Goal: Check status: Check status

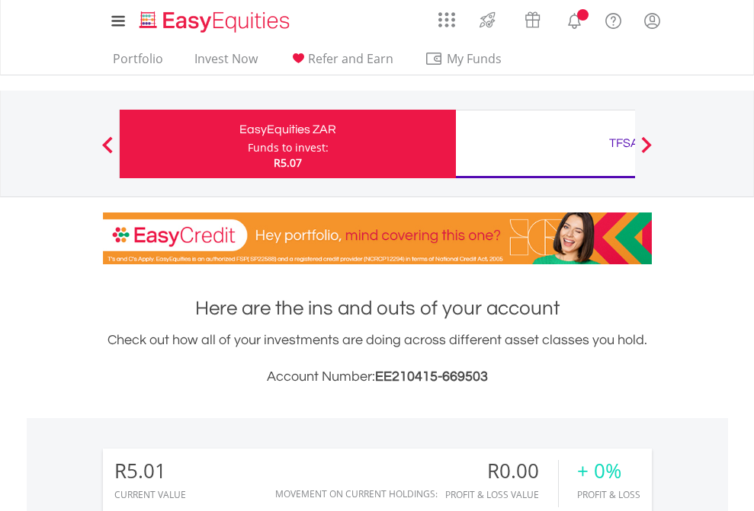
scroll to position [146, 239]
click at [248, 144] on div "Funds to invest:" at bounding box center [288, 147] width 81 height 15
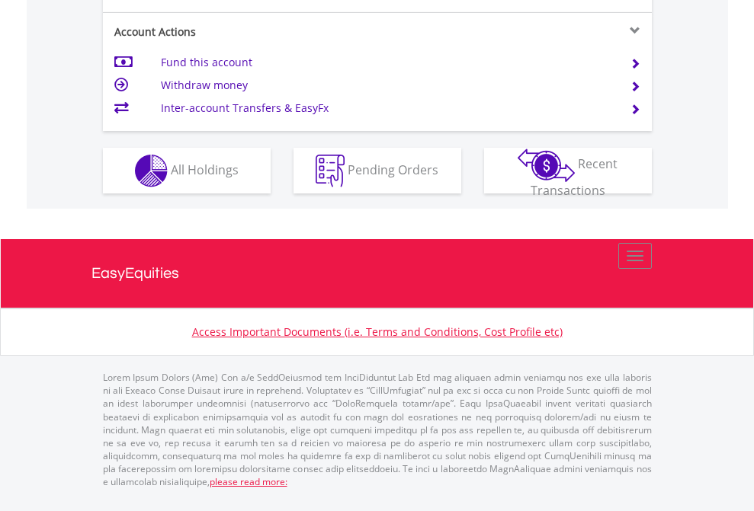
scroll to position [1430, 0]
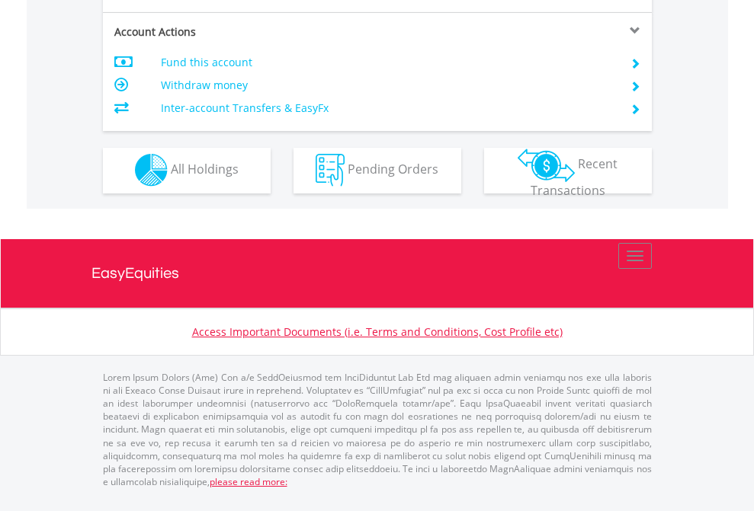
scroll to position [1425, 0]
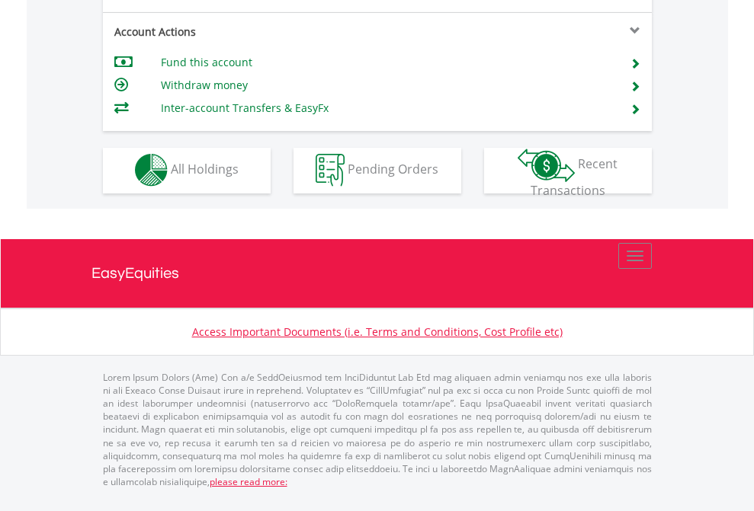
scroll to position [1299, 0]
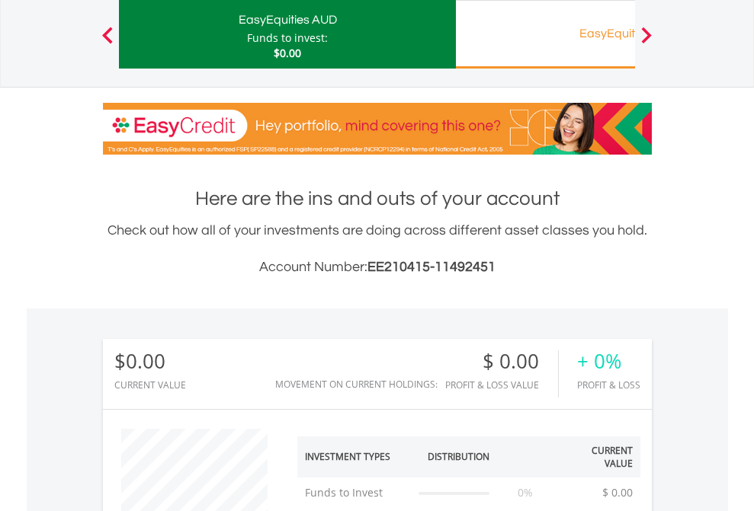
click at [545, 34] on div "EasyEquities RA" at bounding box center [624, 33] width 318 height 21
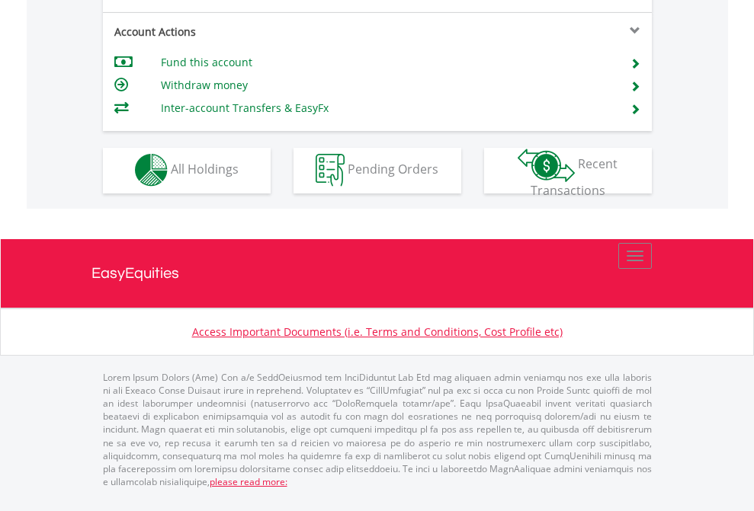
scroll to position [0, 0]
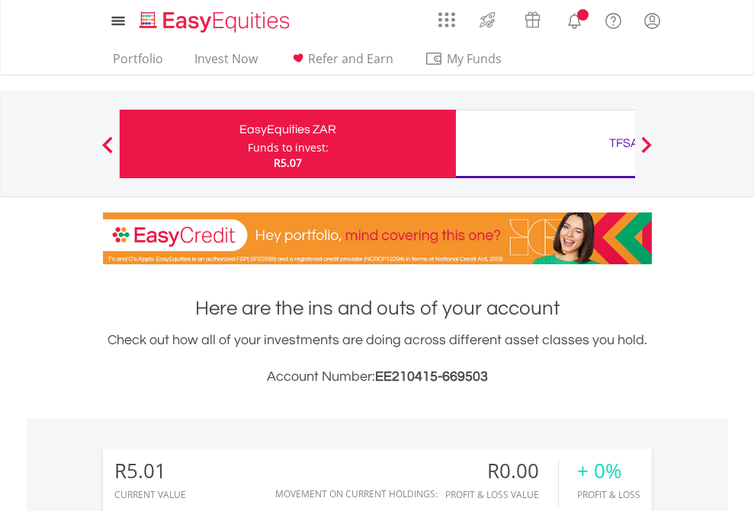
scroll to position [1132, 0]
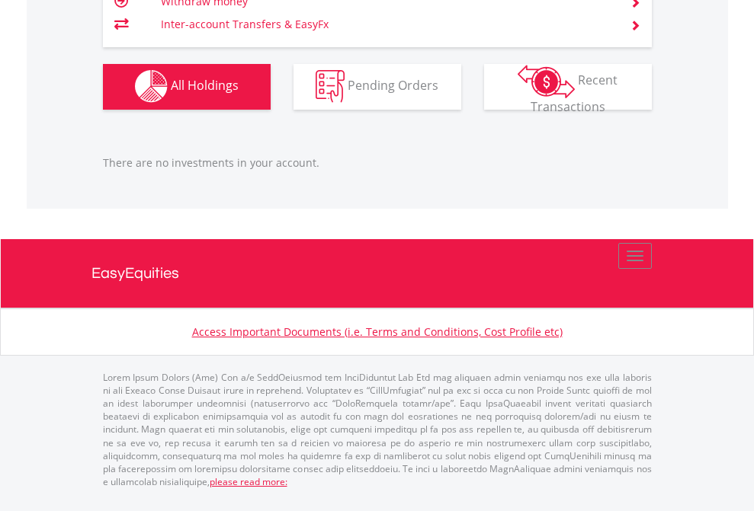
scroll to position [1509, 0]
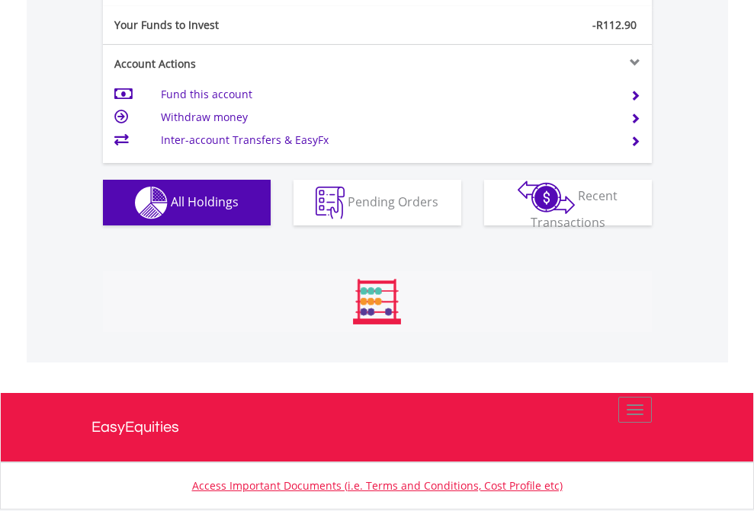
scroll to position [146, 239]
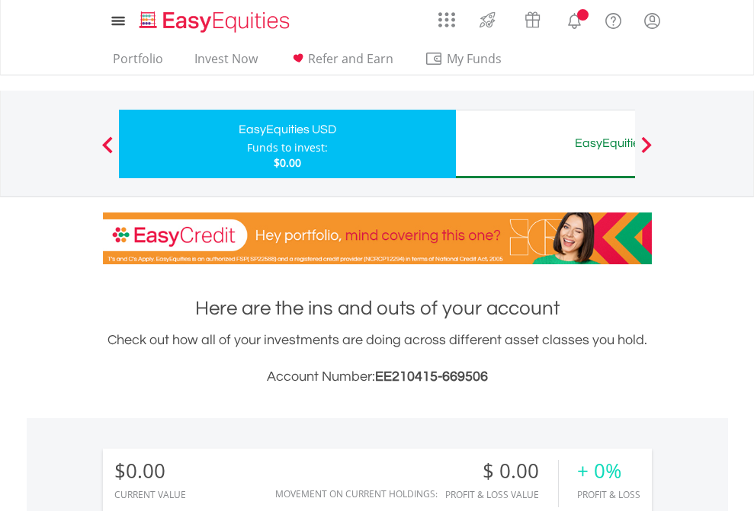
scroll to position [146, 239]
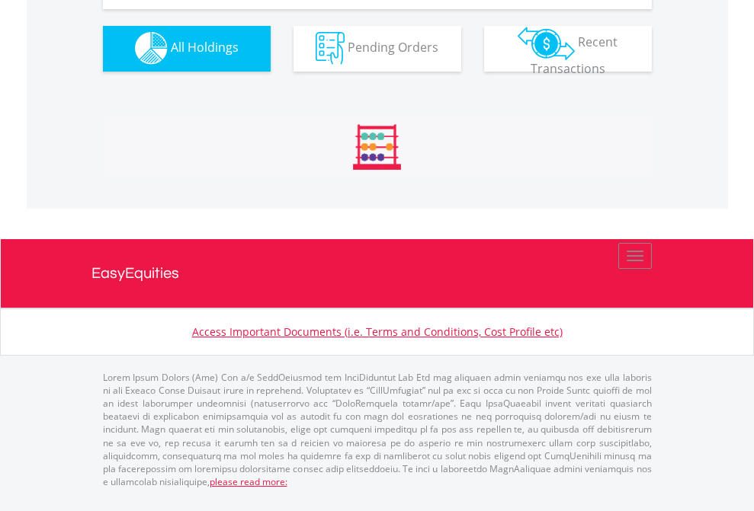
scroll to position [1509, 0]
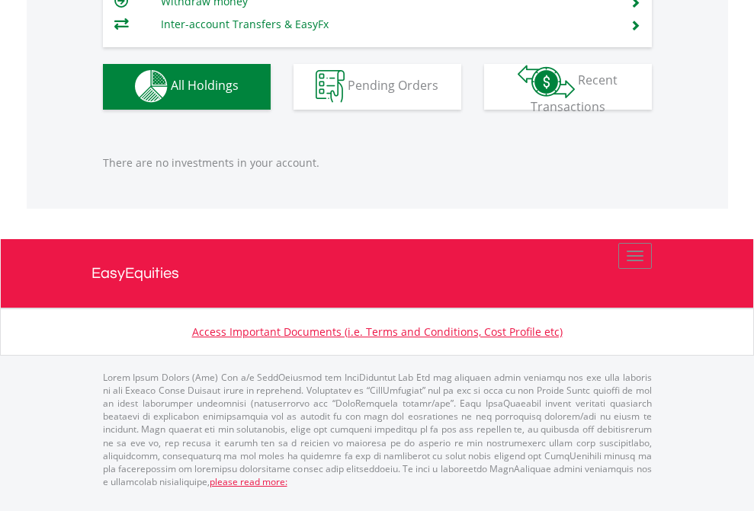
scroll to position [1509, 0]
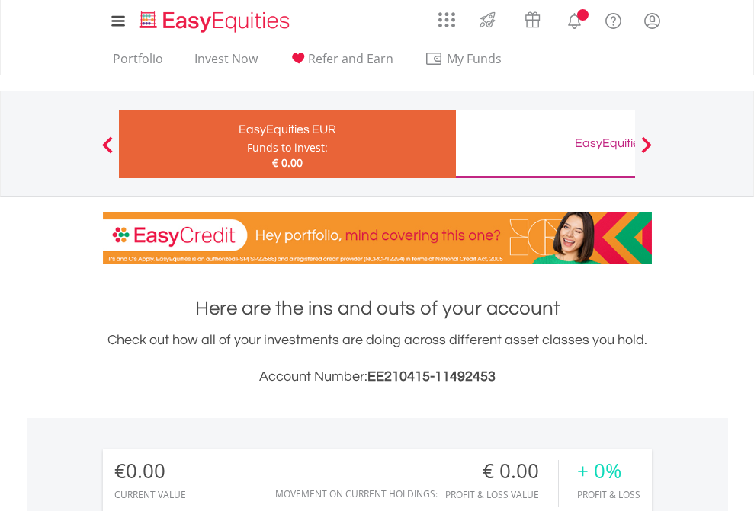
scroll to position [146, 239]
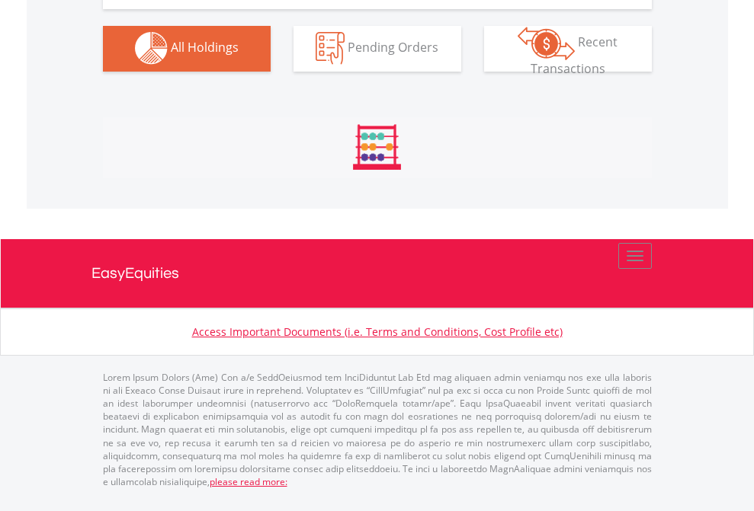
scroll to position [1509, 0]
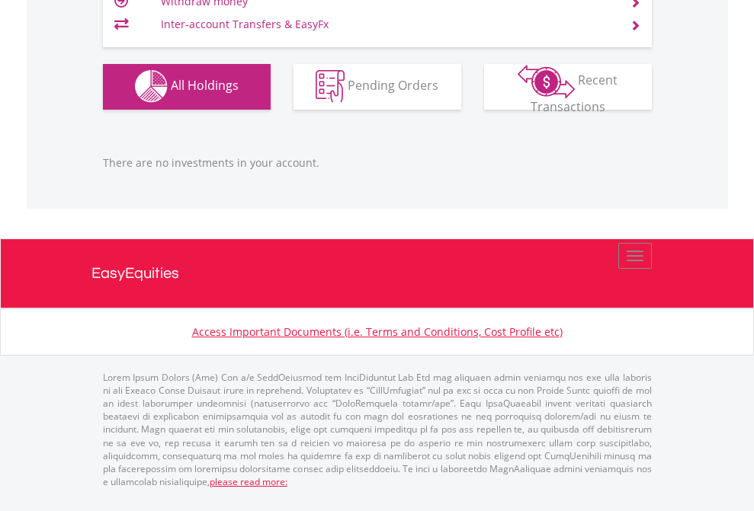
scroll to position [146, 239]
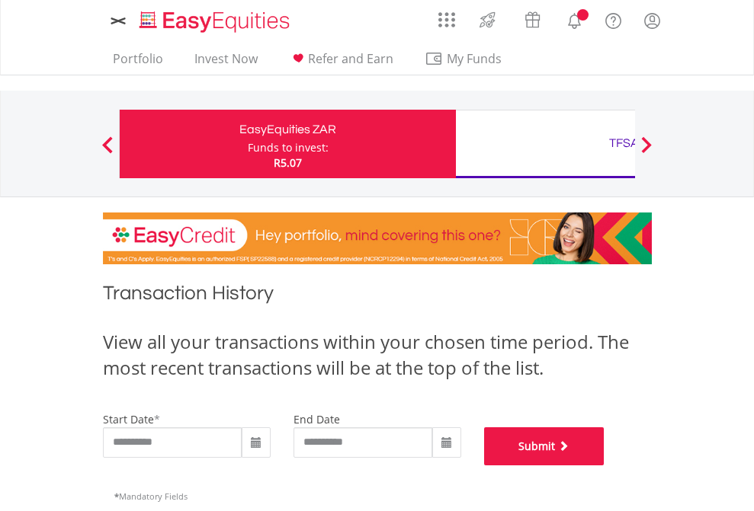
click at [604, 466] on button "Submit" at bounding box center [544, 447] width 120 height 38
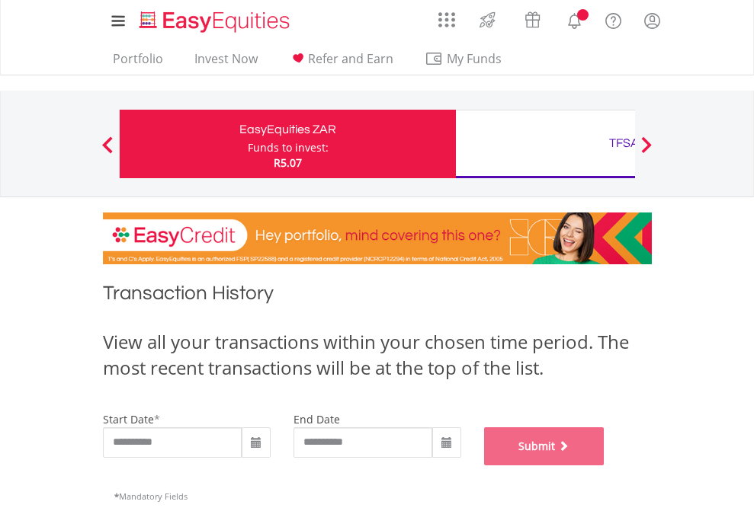
scroll to position [618, 0]
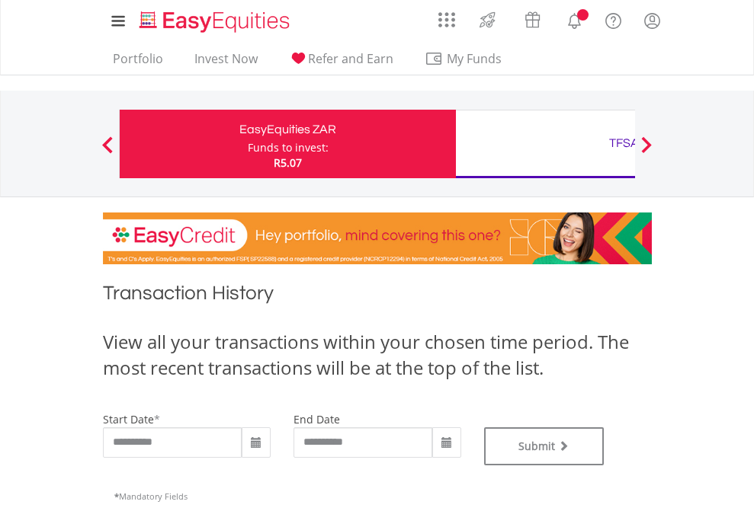
click at [545, 144] on div "TFSA" at bounding box center [624, 143] width 318 height 21
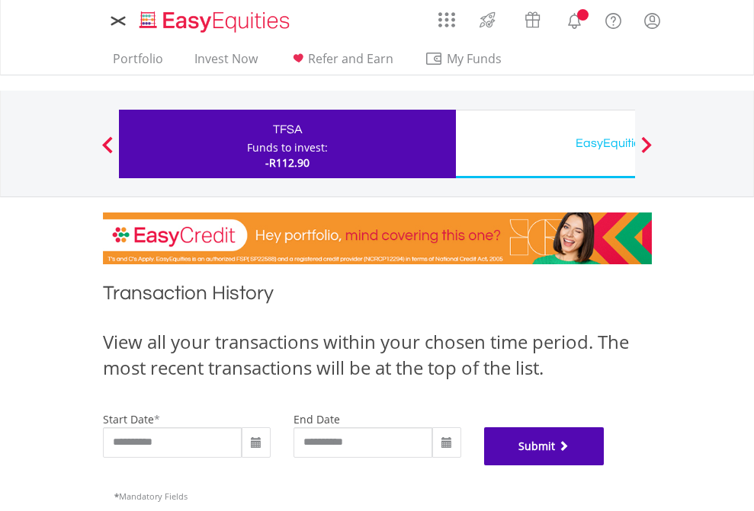
click at [604, 466] on button "Submit" at bounding box center [544, 447] width 120 height 38
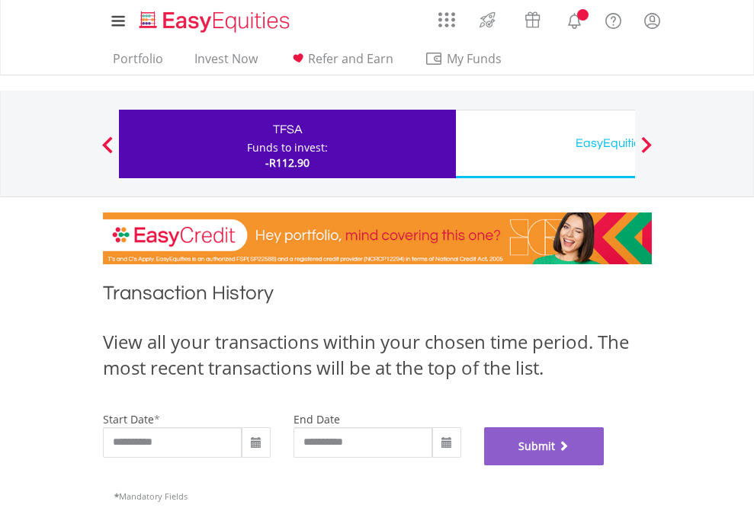
scroll to position [618, 0]
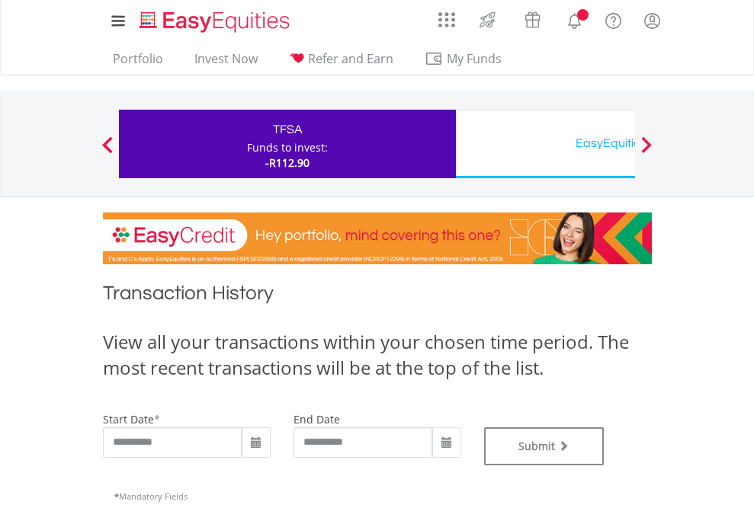
click at [545, 144] on div "EasyEquities USD" at bounding box center [624, 143] width 318 height 21
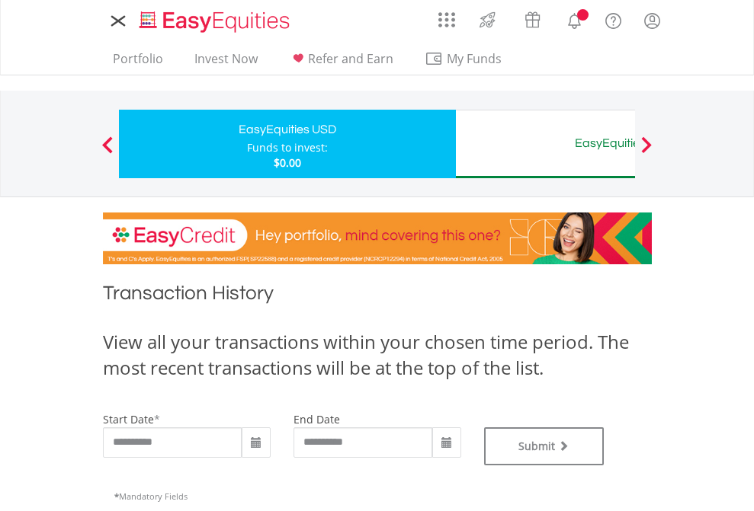
type input "**********"
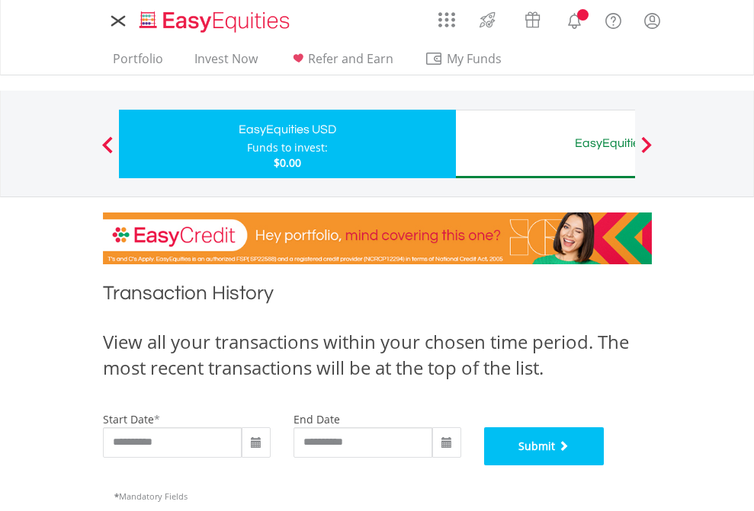
click at [604, 466] on button "Submit" at bounding box center [544, 447] width 120 height 38
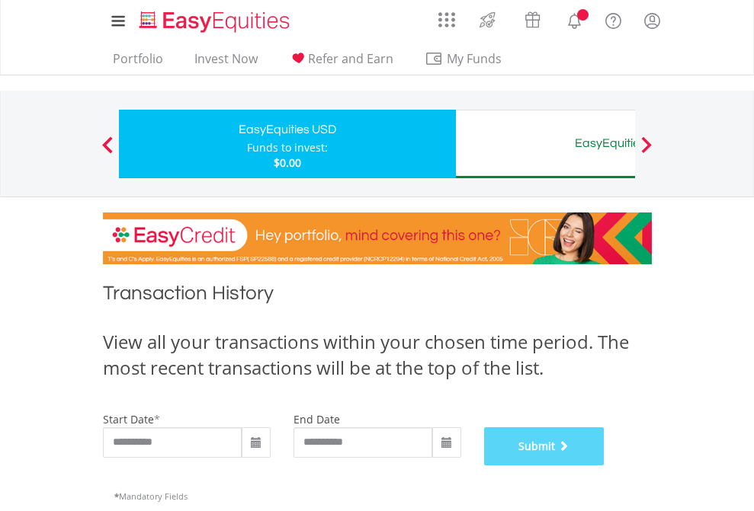
scroll to position [618, 0]
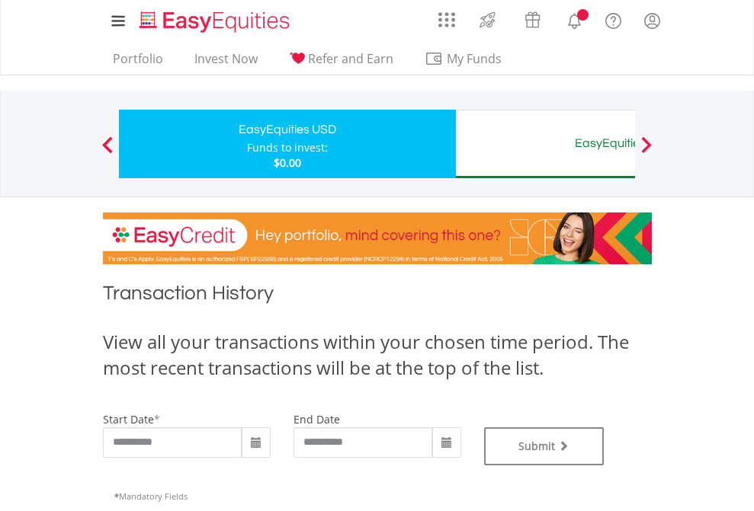
click at [545, 144] on div "EasyEquities AUD" at bounding box center [624, 143] width 318 height 21
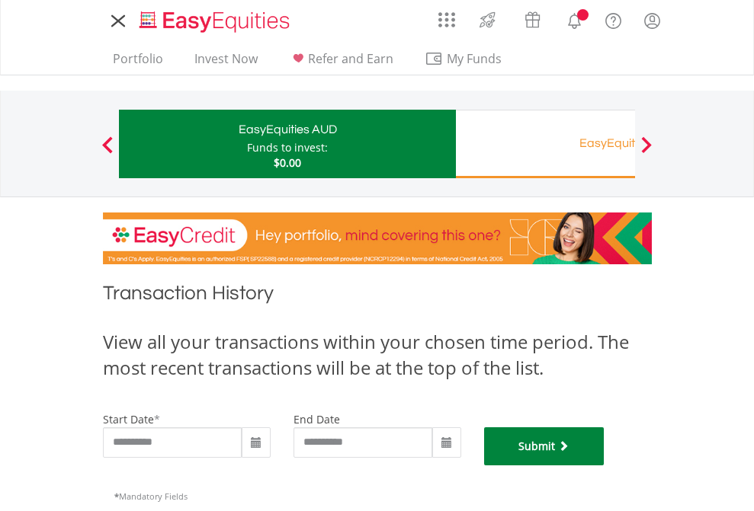
click at [604, 466] on button "Submit" at bounding box center [544, 447] width 120 height 38
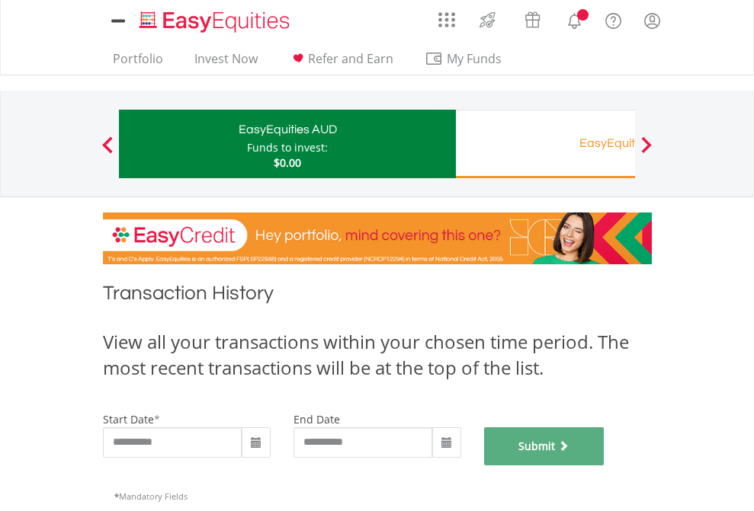
scroll to position [618, 0]
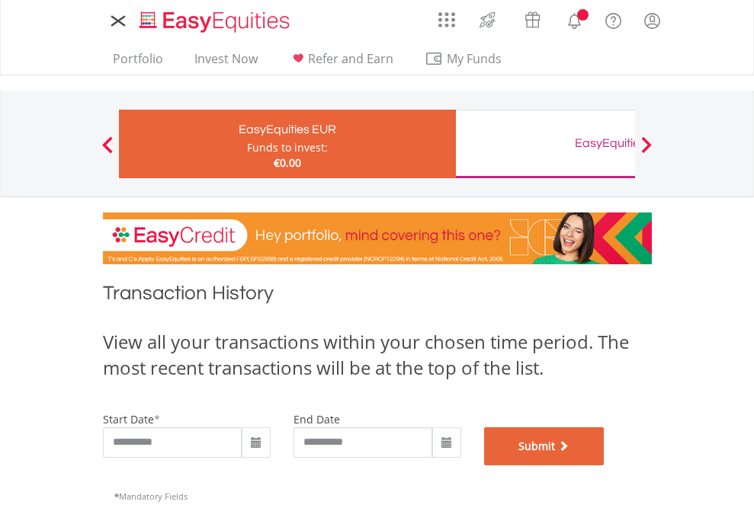
click at [604, 466] on button "Submit" at bounding box center [544, 447] width 120 height 38
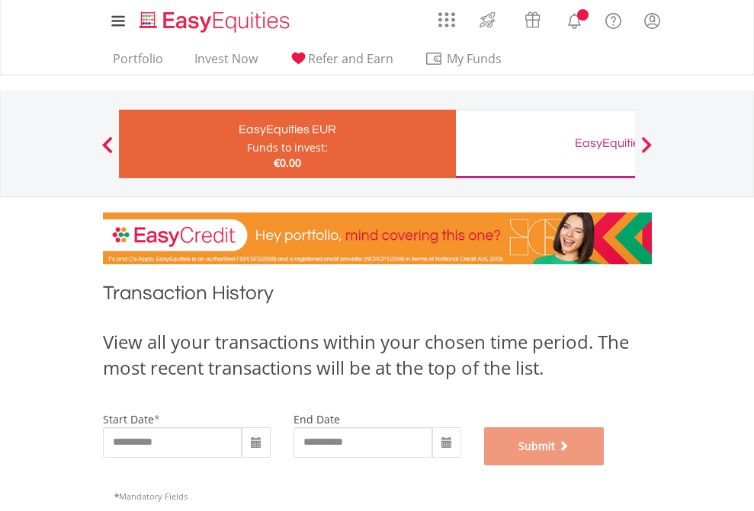
scroll to position [618, 0]
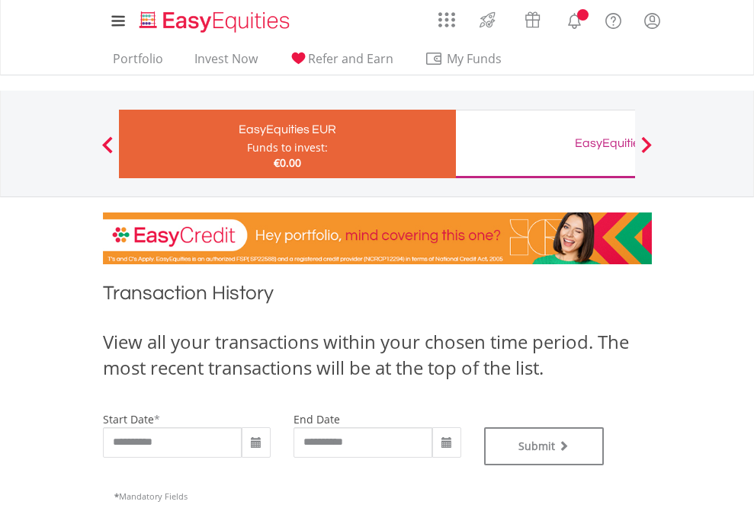
click at [545, 144] on div "EasyEquities GBP" at bounding box center [624, 143] width 318 height 21
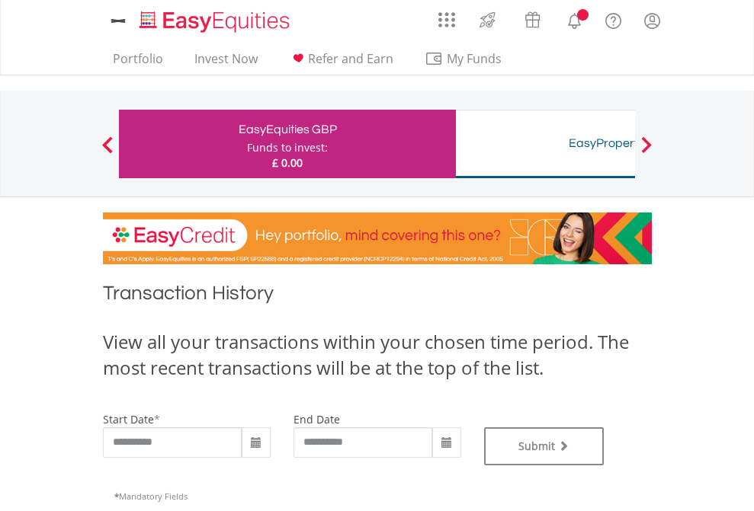
type input "**********"
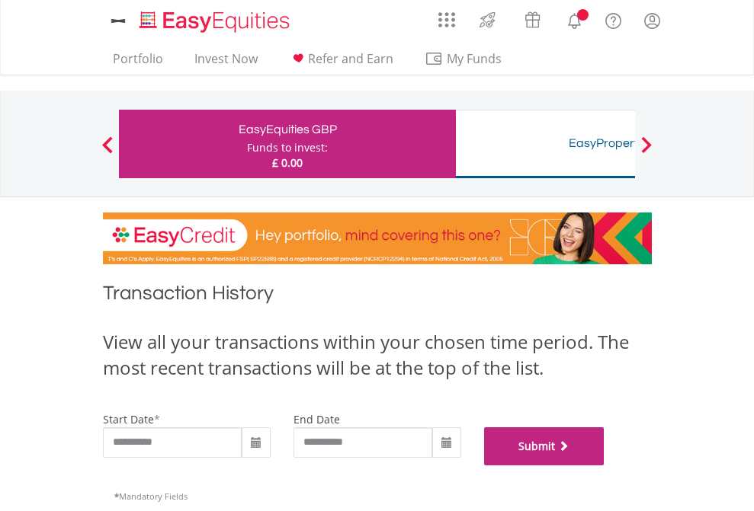
click at [604, 466] on button "Submit" at bounding box center [544, 447] width 120 height 38
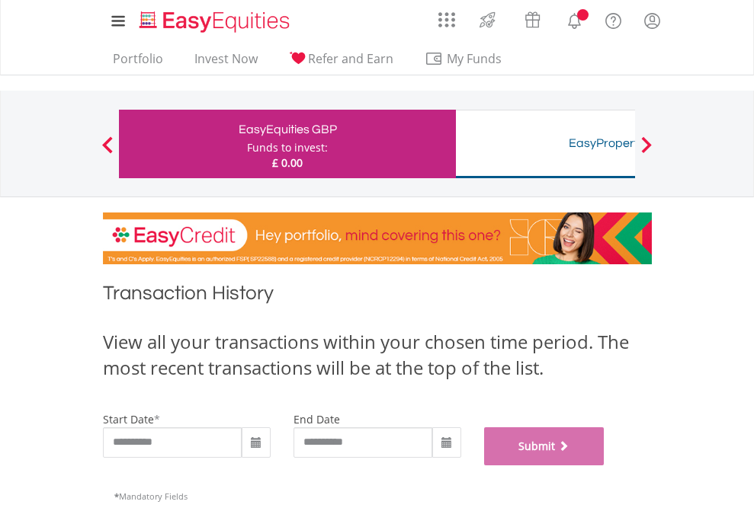
scroll to position [618, 0]
